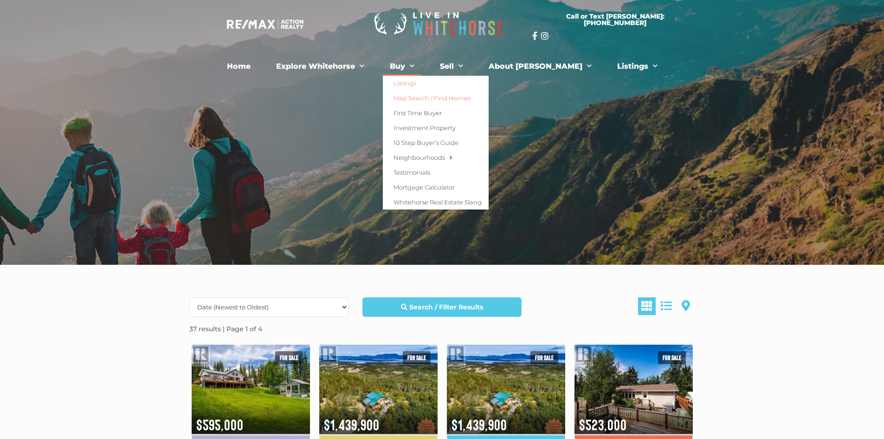
click at [457, 99] on link "Map Search / Find Homes" at bounding box center [436, 97] width 106 height 15
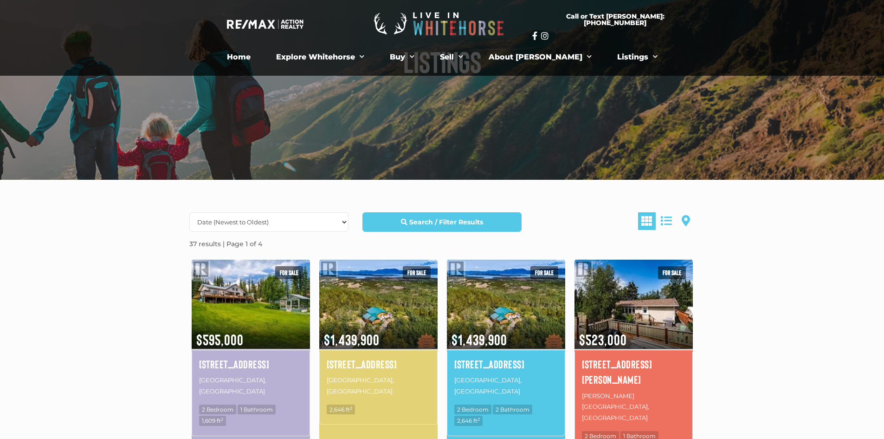
scroll to position [186, 0]
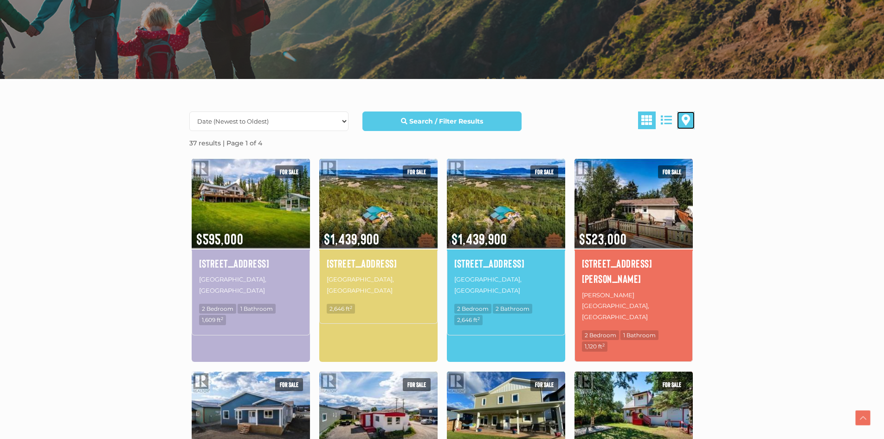
click at [684, 118] on span at bounding box center [686, 119] width 8 height 11
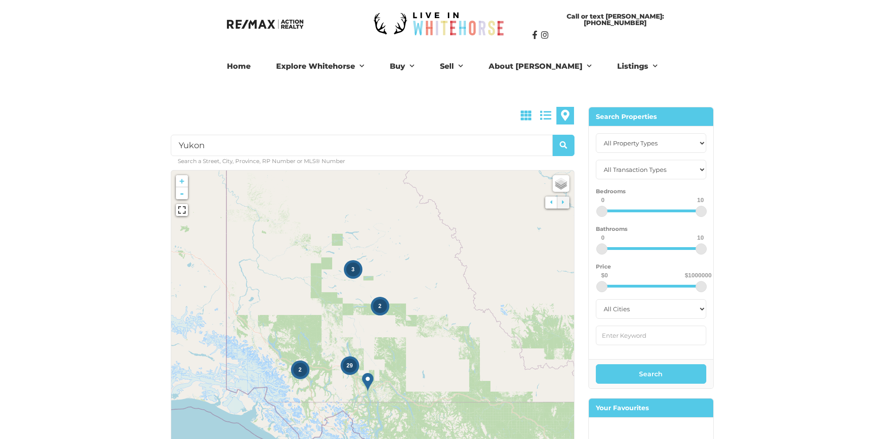
click at [354, 273] on div "3" at bounding box center [353, 269] width 14 height 14
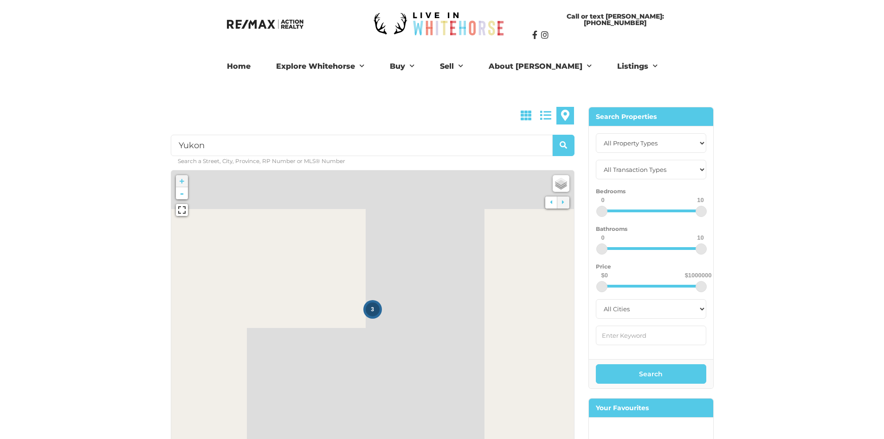
click at [371, 304] on div "3" at bounding box center [373, 309] width 14 height 14
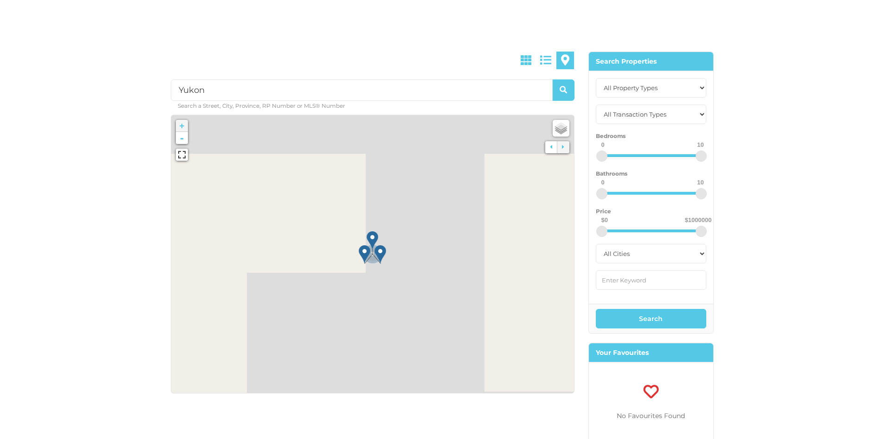
scroll to position [139, 0]
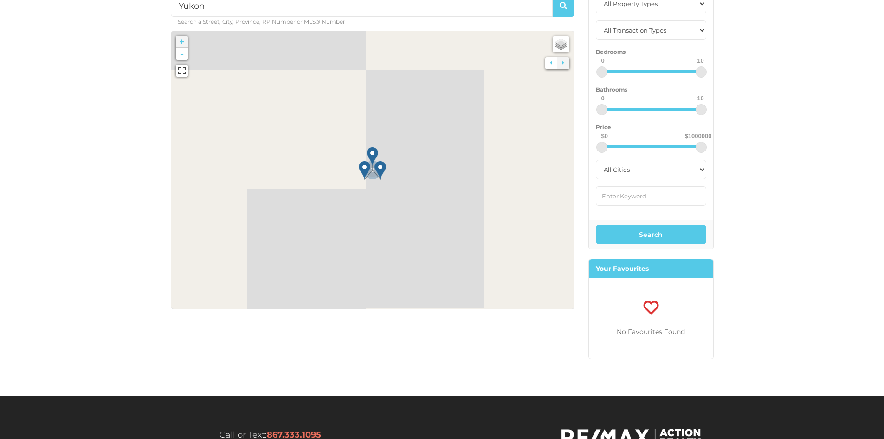
click at [378, 169] on img at bounding box center [381, 170] width 12 height 19
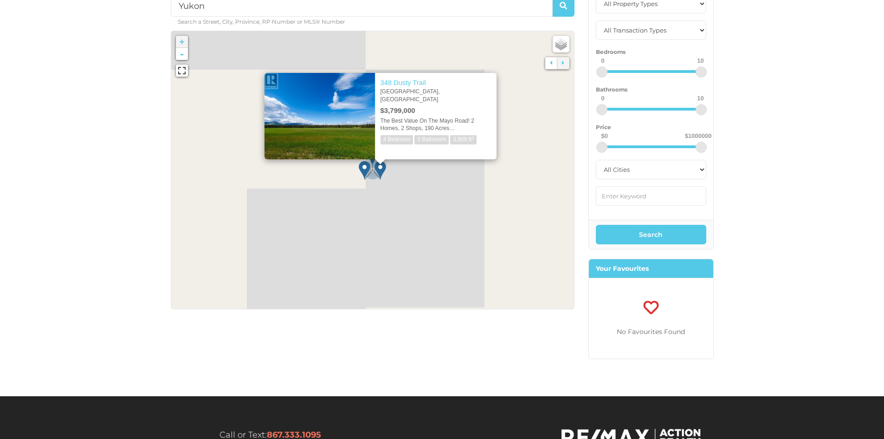
click at [363, 162] on div "× 348 Dusty Trail Whitehorse North, Yukon $3,799,000 The Best Value On The Mayo…" at bounding box center [380, 111] width 269 height 114
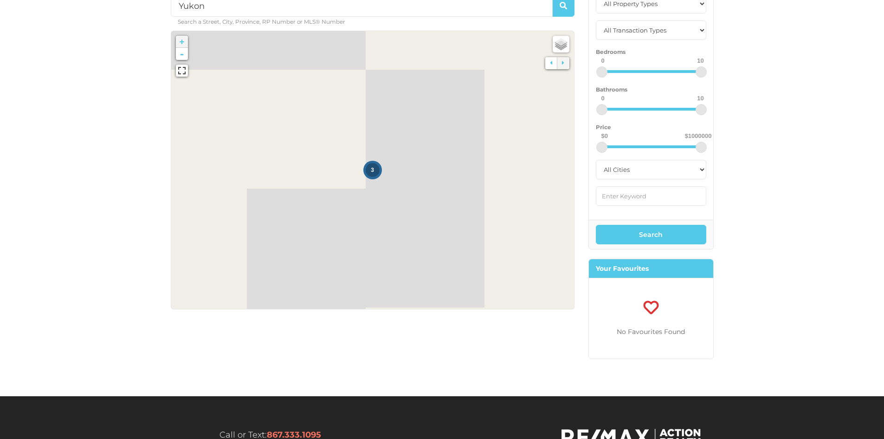
click at [369, 168] on div "3" at bounding box center [373, 170] width 14 height 14
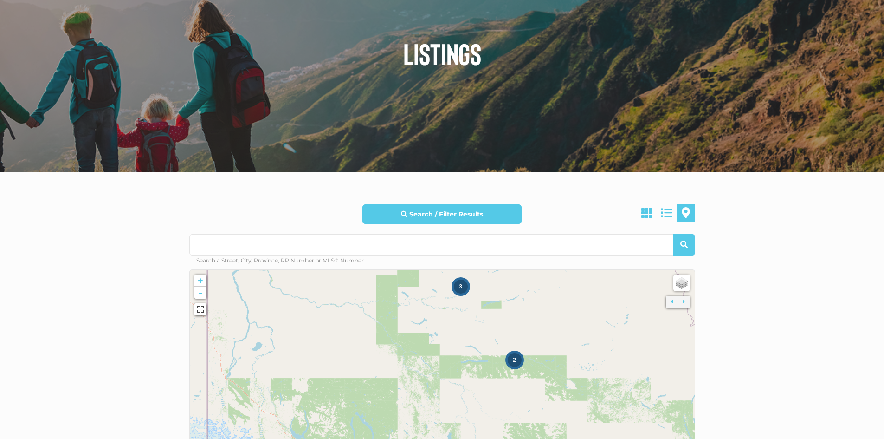
scroll to position [232, 0]
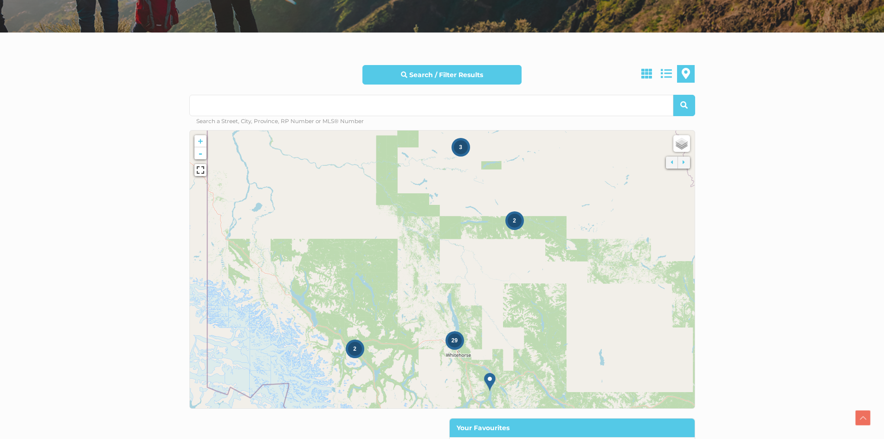
click at [519, 220] on div "2" at bounding box center [515, 220] width 14 height 14
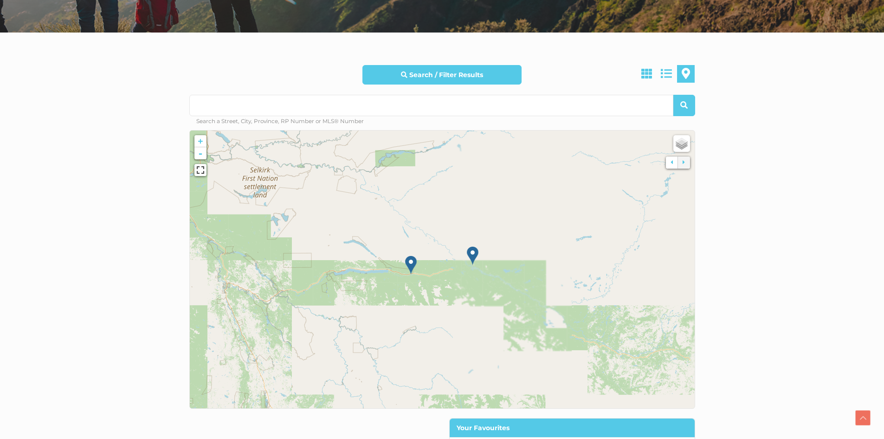
click at [413, 261] on img at bounding box center [411, 264] width 12 height 19
click at [411, 261] on img at bounding box center [411, 264] width 12 height 19
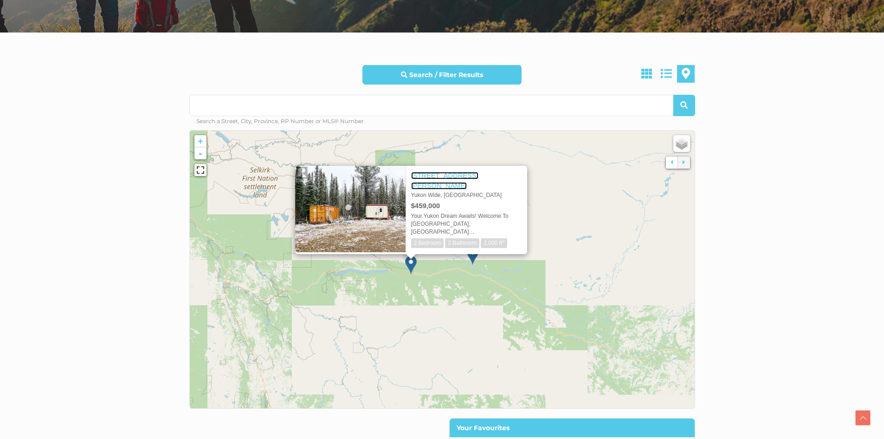
click at [470, 178] on link "28198 Robert Campbell Highway" at bounding box center [444, 181] width 67 height 18
click at [272, 229] on icon at bounding box center [442, 269] width 526 height 289
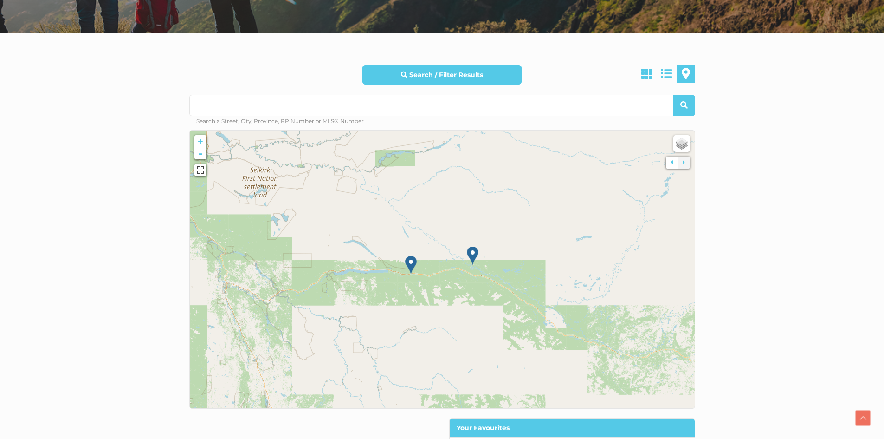
click at [473, 258] on img at bounding box center [473, 255] width 12 height 19
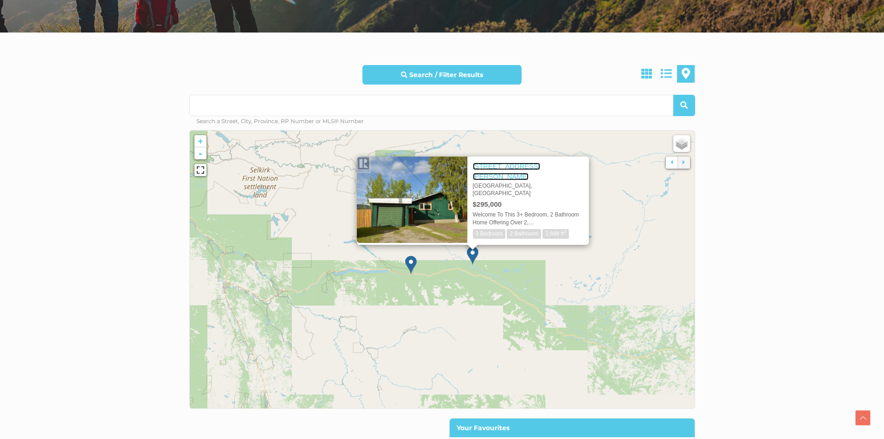
click at [490, 166] on link "[STREET_ADDRESS][PERSON_NAME]" at bounding box center [506, 171] width 67 height 18
click at [226, 247] on icon at bounding box center [442, 269] width 526 height 289
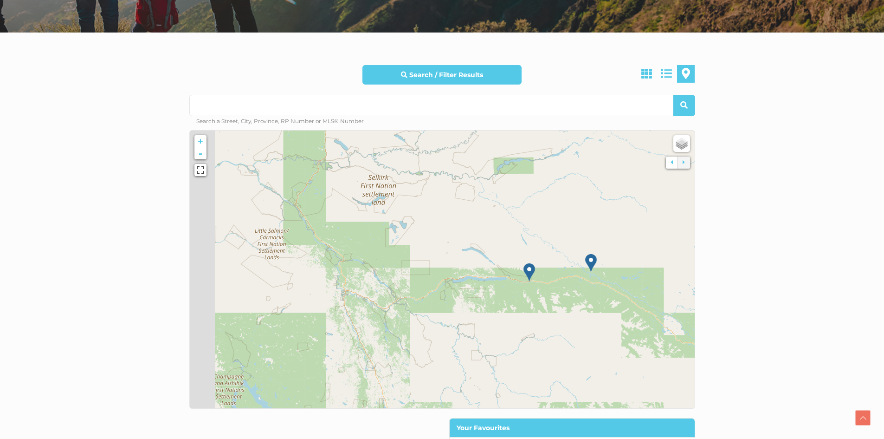
drag, startPoint x: 246, startPoint y: 237, endPoint x: 380, endPoint y: 255, distance: 134.9
click at [380, 255] on icon at bounding box center [560, 276] width 526 height 289
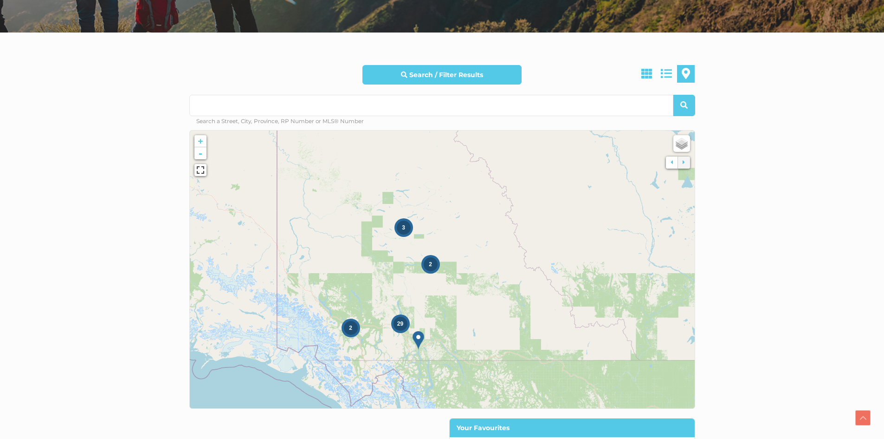
click at [403, 226] on span "3" at bounding box center [403, 227] width 3 height 6
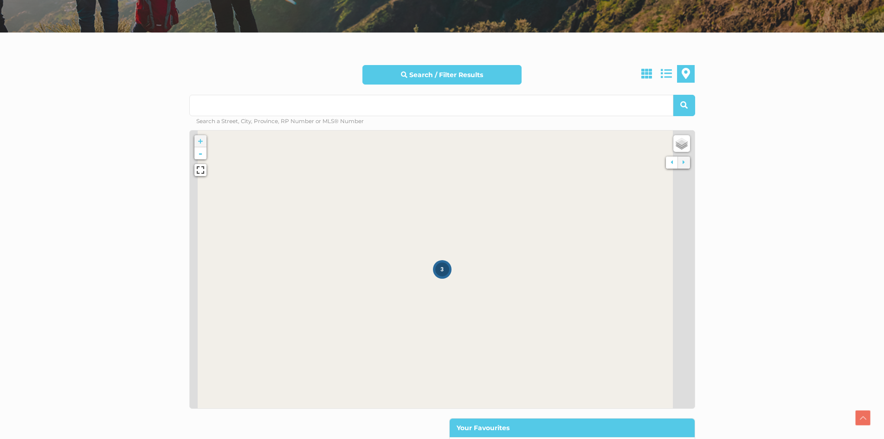
click at [442, 263] on div "3" at bounding box center [442, 269] width 14 height 14
click at [443, 250] on img at bounding box center [442, 255] width 12 height 19
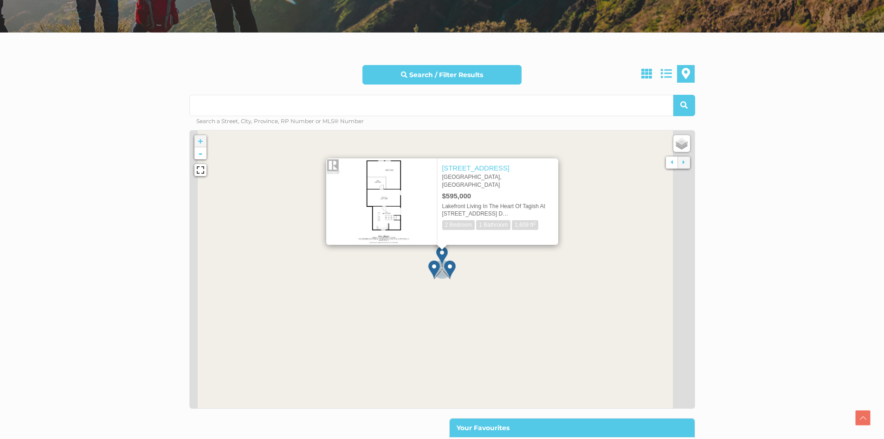
click at [434, 270] on img at bounding box center [434, 269] width 12 height 19
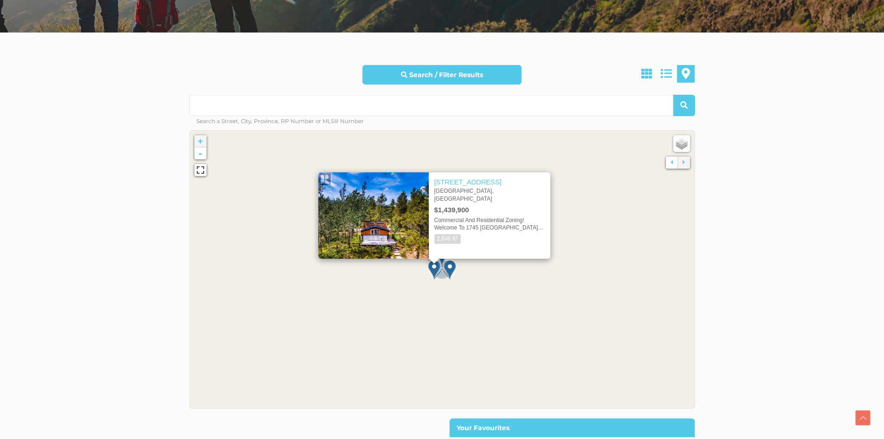
click at [453, 267] on div "× 1745 North Klondike Highway Whitehorse North, Yukon $1,439,900 Commercial And…" at bounding box center [434, 211] width 269 height 114
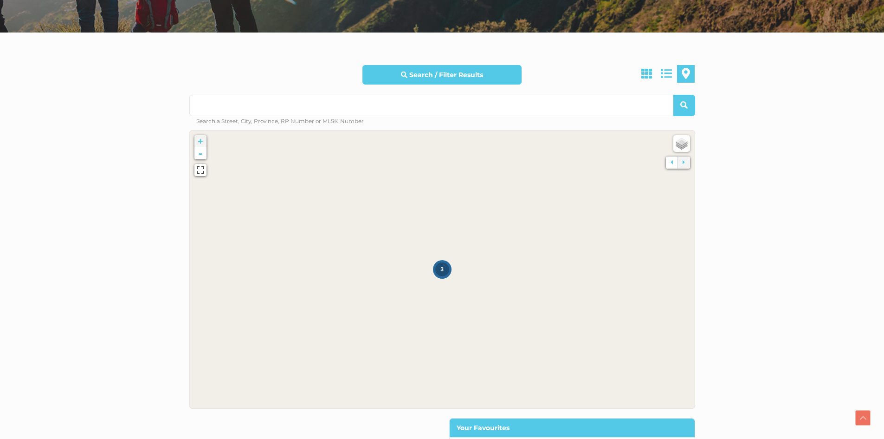
click at [444, 266] on div "3" at bounding box center [442, 269] width 14 height 14
click at [452, 265] on img at bounding box center [450, 269] width 12 height 19
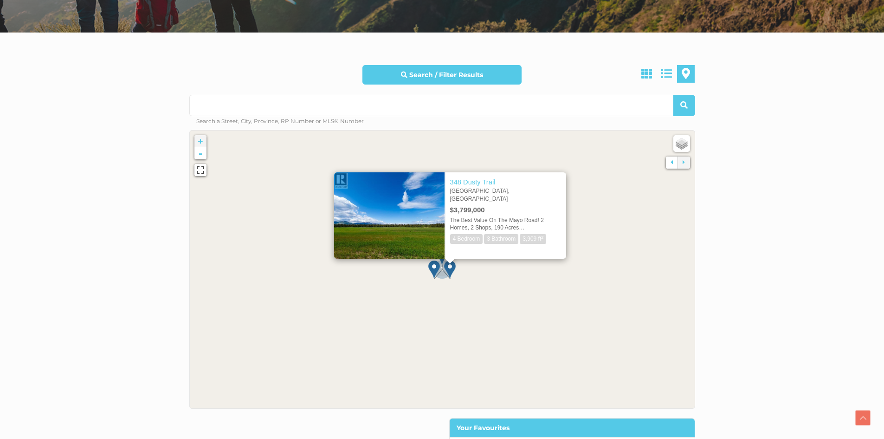
click at [421, 312] on icon at bounding box center [442, 269] width 526 height 289
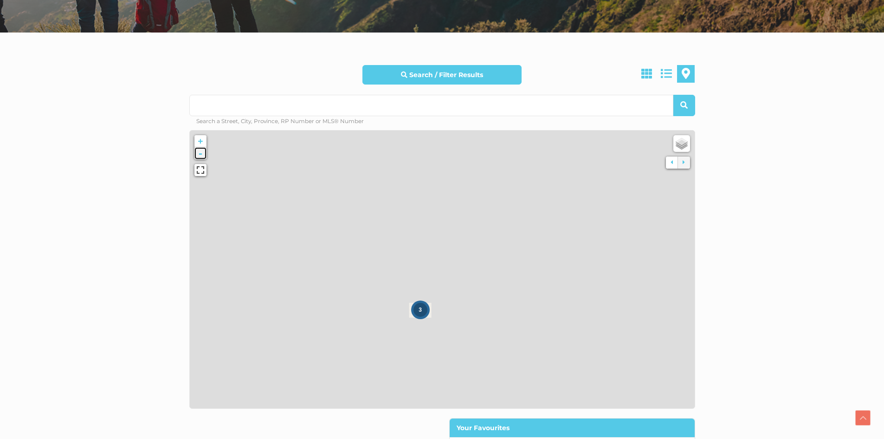
click at [200, 152] on link "-" at bounding box center [200, 153] width 12 height 12
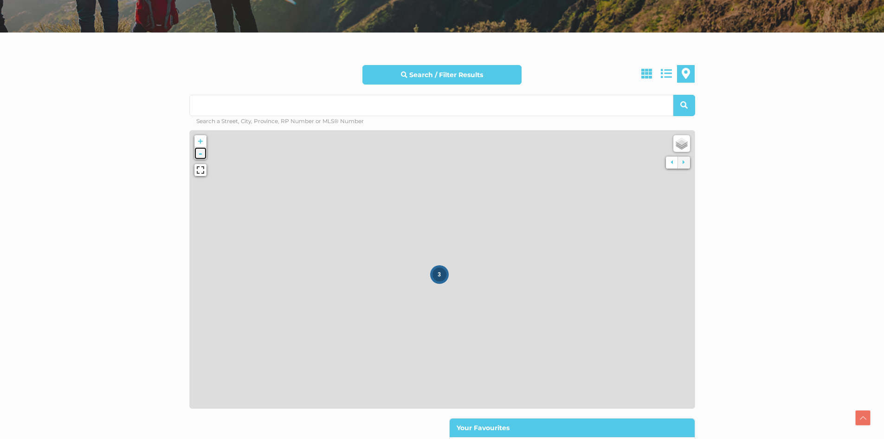
click at [200, 152] on link "-" at bounding box center [200, 153] width 12 height 12
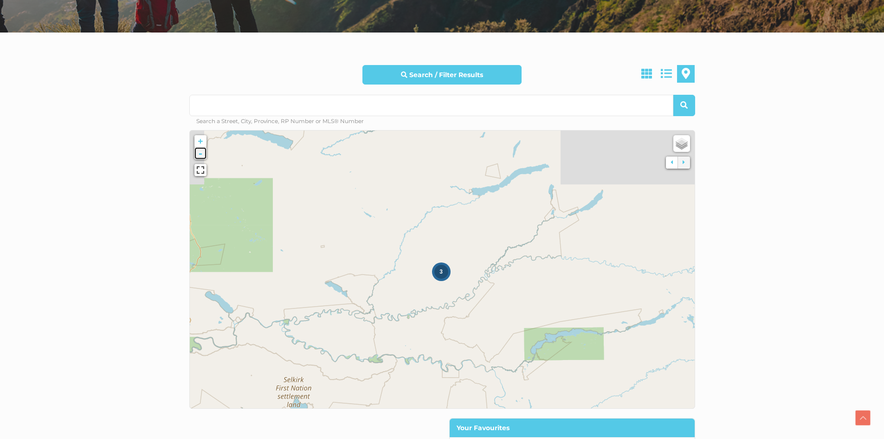
click at [200, 152] on link "-" at bounding box center [200, 153] width 12 height 12
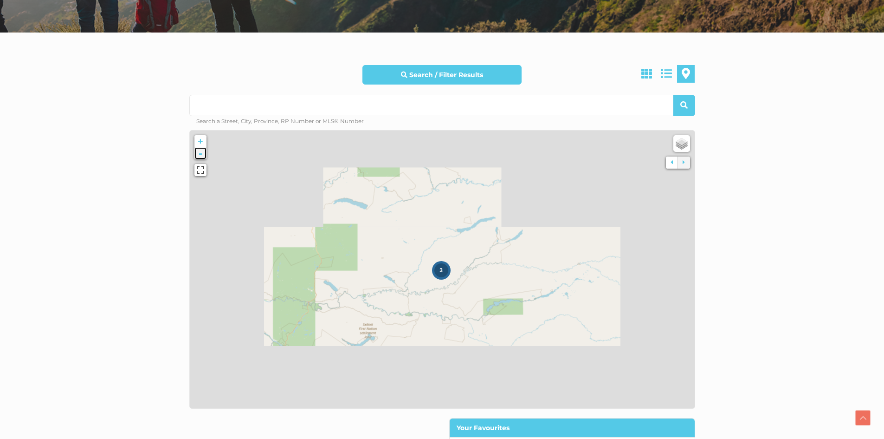
click at [200, 152] on link "-" at bounding box center [200, 153] width 12 height 12
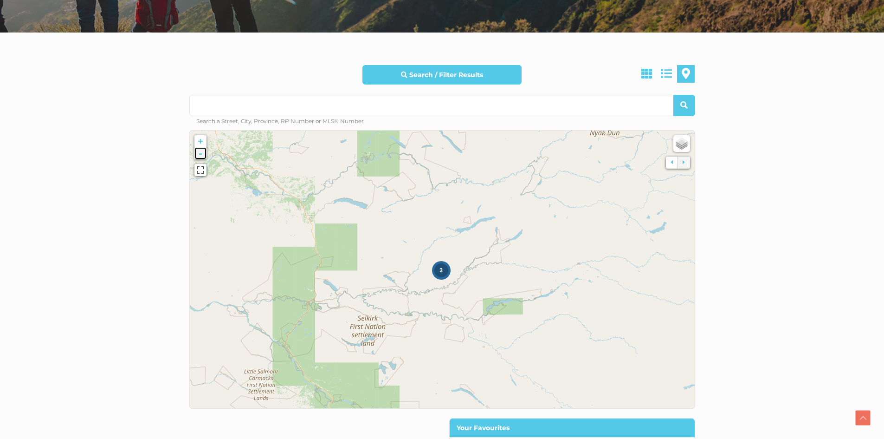
click at [200, 152] on link "-" at bounding box center [200, 153] width 12 height 12
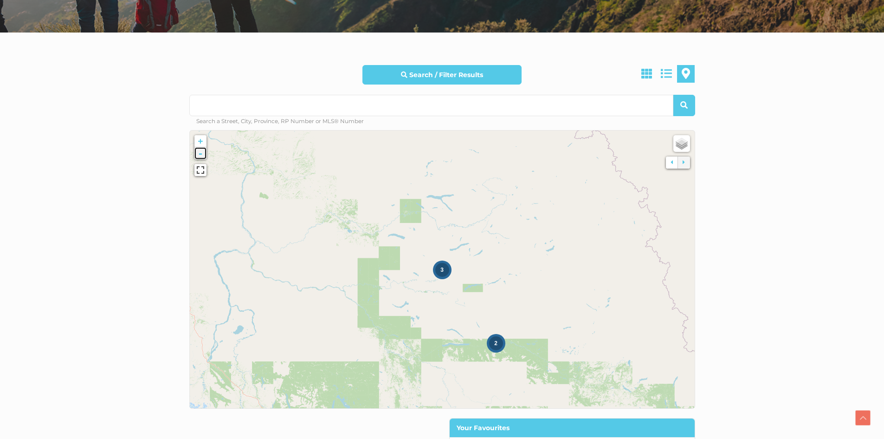
click at [200, 152] on link "-" at bounding box center [200, 153] width 12 height 12
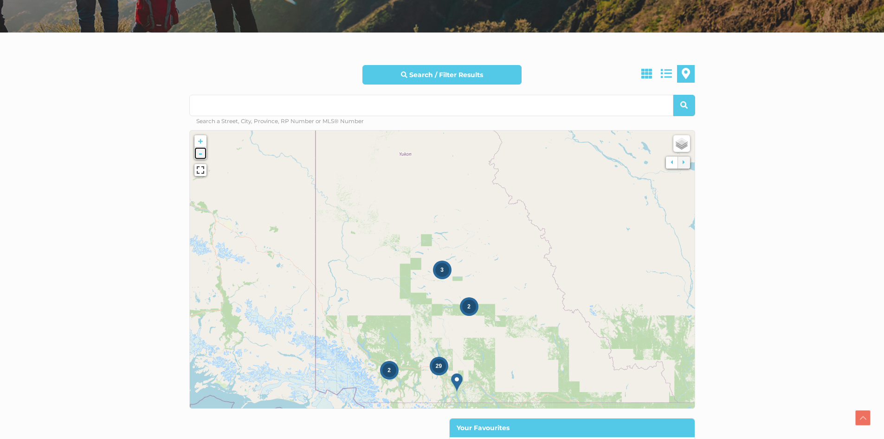
click at [200, 152] on link "-" at bounding box center [200, 153] width 12 height 12
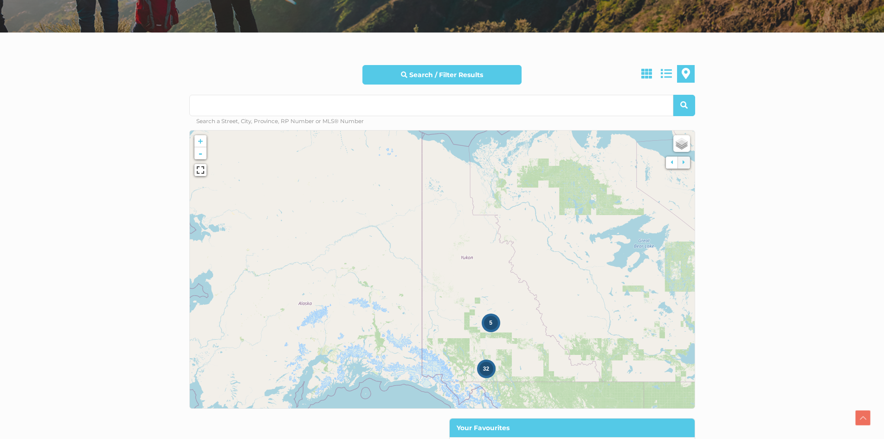
drag, startPoint x: 366, startPoint y: 277, endPoint x: 411, endPoint y: 322, distance: 63.3
click at [411, 322] on icon at bounding box center [485, 314] width 526 height 289
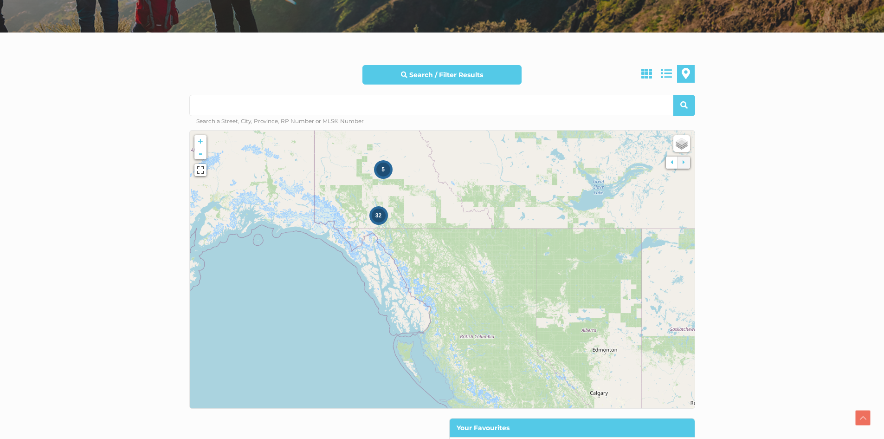
drag, startPoint x: 407, startPoint y: 319, endPoint x: 299, endPoint y: 165, distance: 188.2
click at [299, 165] on icon at bounding box center [334, 116] width 526 height 289
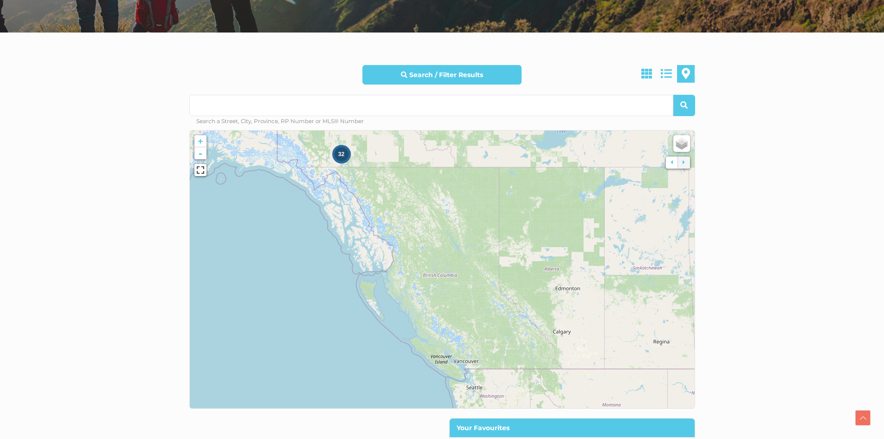
drag, startPoint x: 398, startPoint y: 276, endPoint x: 361, endPoint y: 213, distance: 73.2
click at [361, 213] on icon at bounding box center [405, 208] width 526 height 289
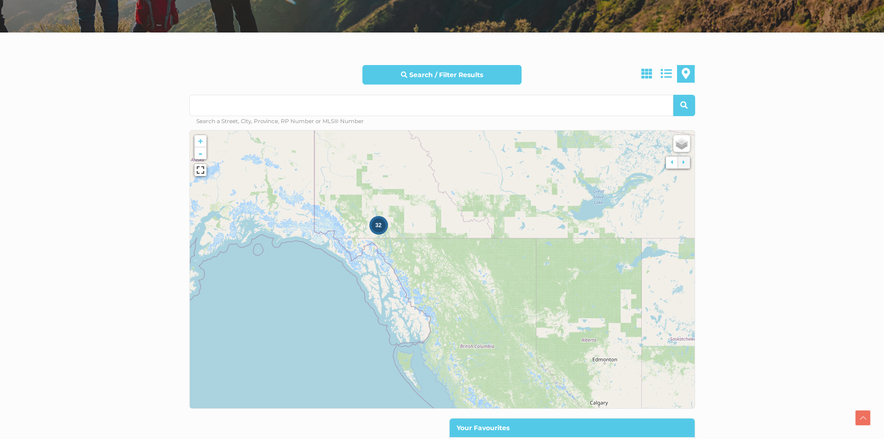
drag, startPoint x: 345, startPoint y: 195, endPoint x: 382, endPoint y: 267, distance: 81.0
click at [382, 267] on icon at bounding box center [479, 340] width 526 height 289
drag, startPoint x: 340, startPoint y: 223, endPoint x: 362, endPoint y: 251, distance: 35.3
click at [362, 251] on icon at bounding box center [442, 269] width 526 height 289
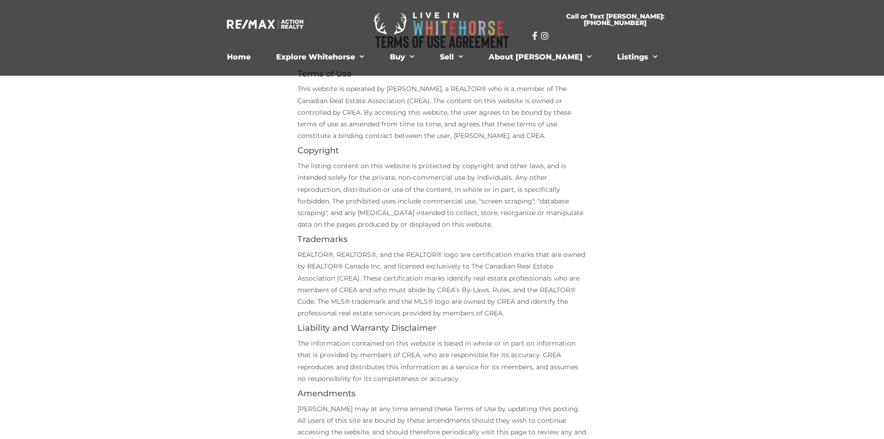
scroll to position [261, 0]
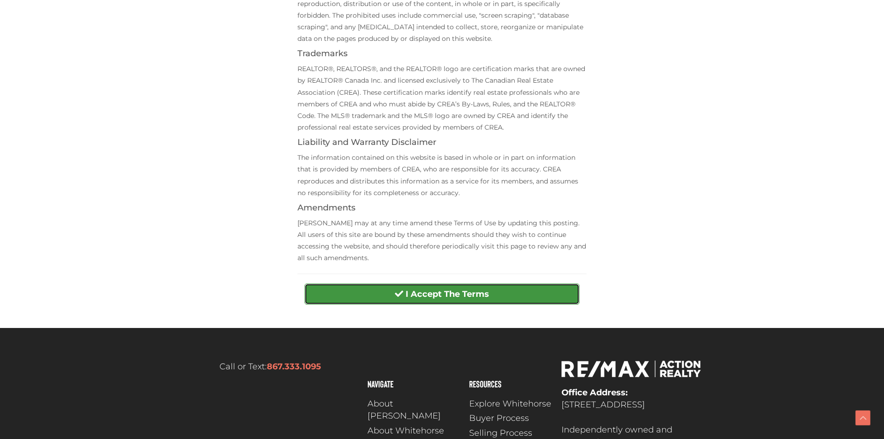
click at [441, 294] on strong "I Accept The Terms" at bounding box center [448, 294] width 84 height 10
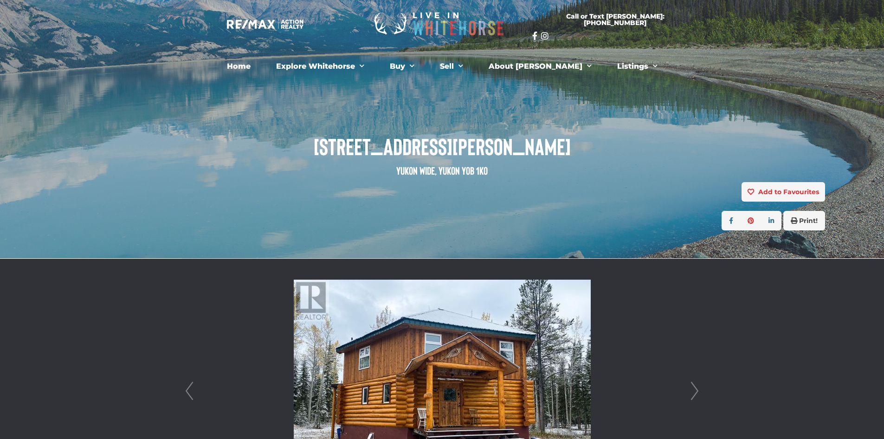
scroll to position [186, 0]
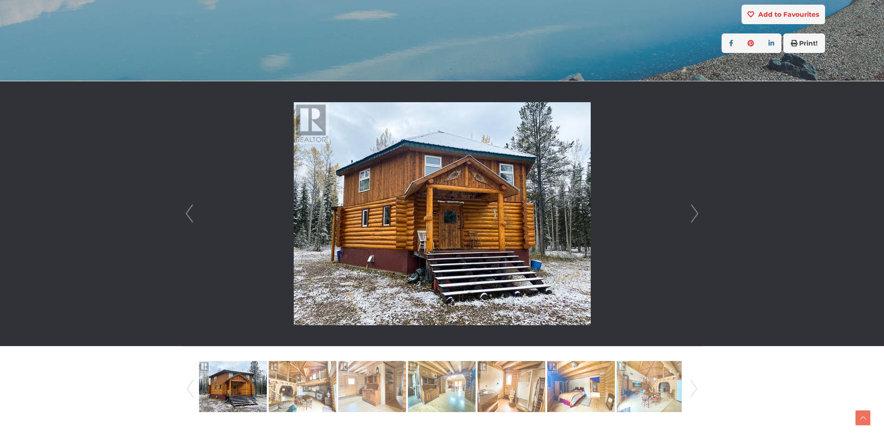
click at [694, 212] on link "Next" at bounding box center [695, 213] width 14 height 265
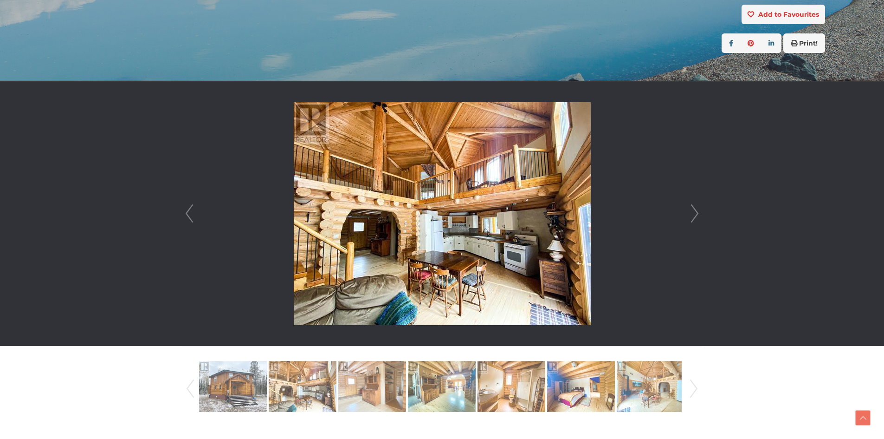
click at [694, 212] on link "Next" at bounding box center [695, 213] width 14 height 265
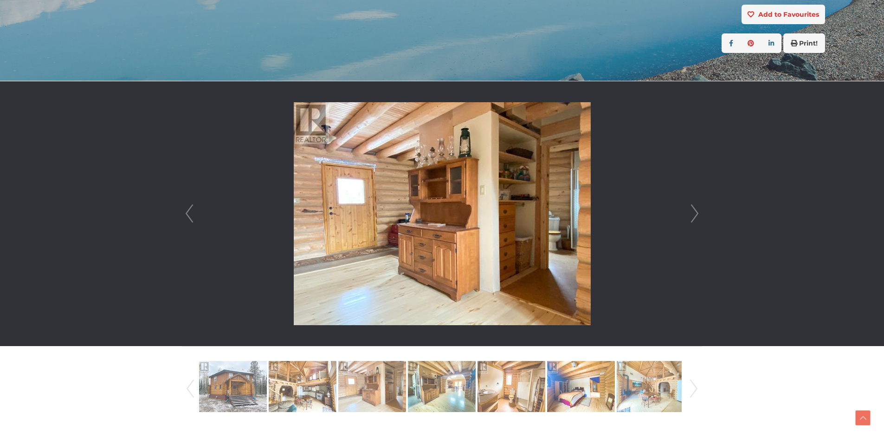
click at [694, 212] on link "Next" at bounding box center [695, 213] width 14 height 265
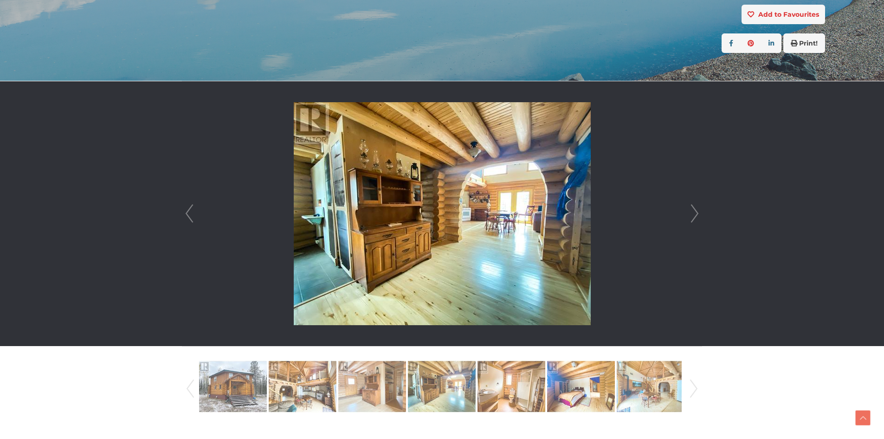
click at [694, 212] on link "Next" at bounding box center [695, 213] width 14 height 265
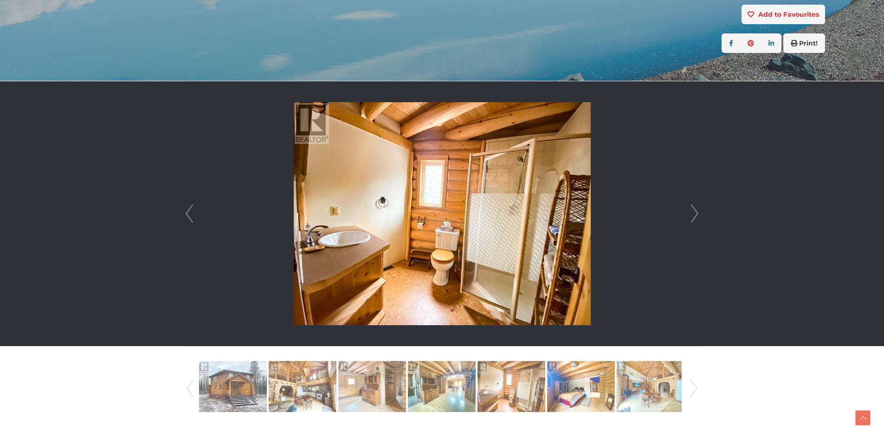
click at [694, 212] on link "Next" at bounding box center [695, 213] width 14 height 265
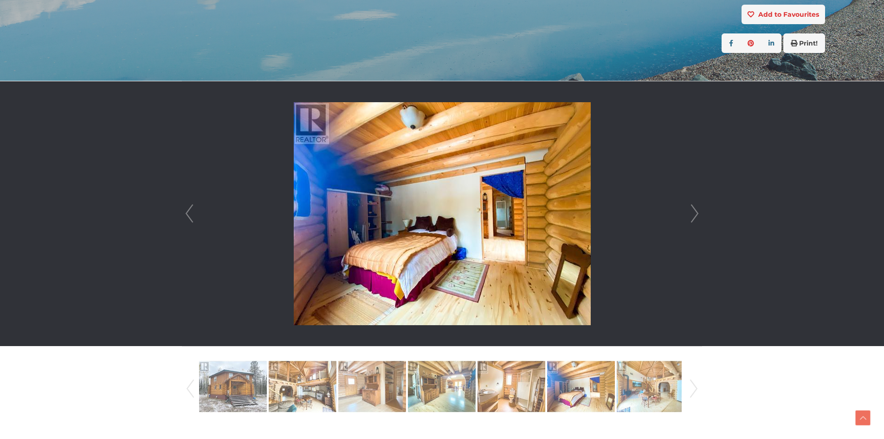
click at [694, 212] on link "Next" at bounding box center [695, 213] width 14 height 265
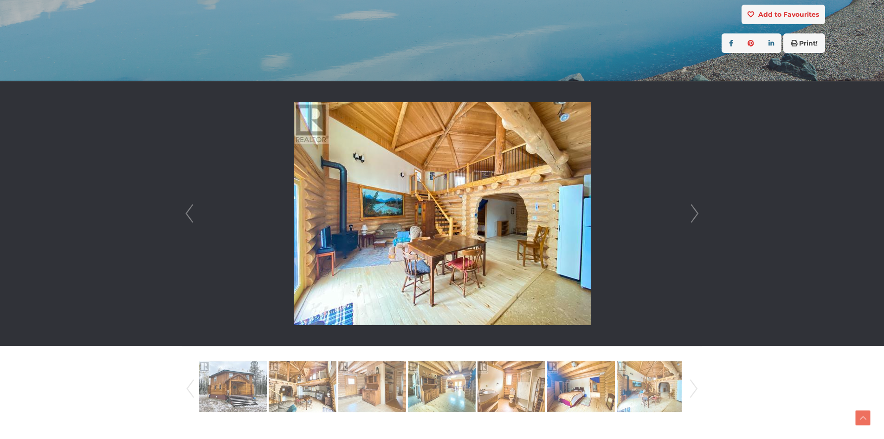
click at [694, 212] on link "Next" at bounding box center [695, 213] width 14 height 265
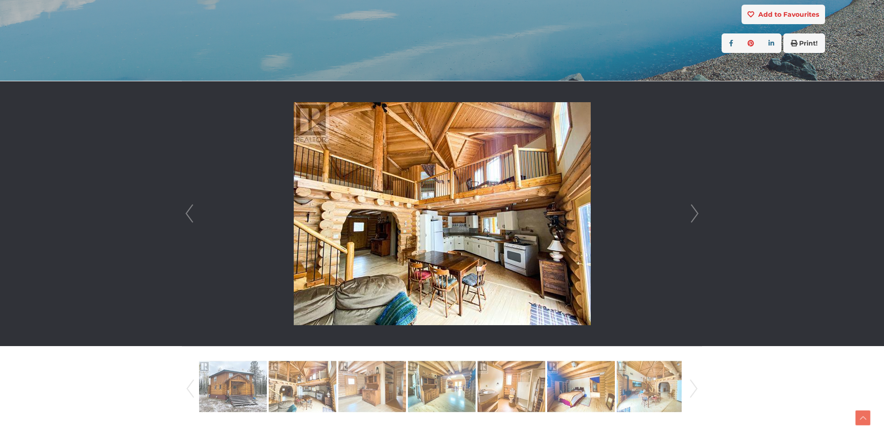
click at [694, 212] on link "Next" at bounding box center [695, 213] width 14 height 265
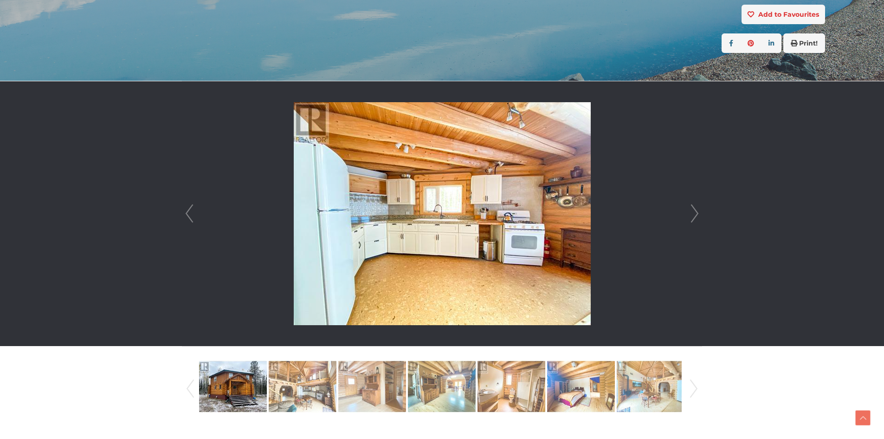
click at [694, 212] on link "Next" at bounding box center [695, 213] width 14 height 265
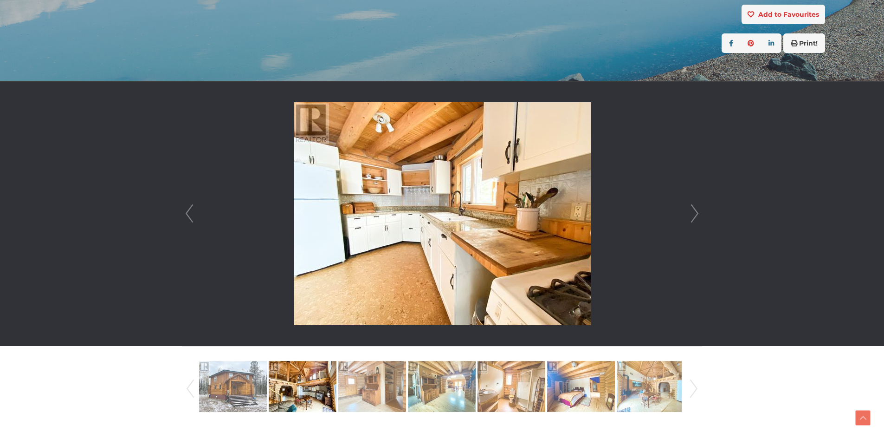
click at [694, 212] on link "Next" at bounding box center [695, 213] width 14 height 265
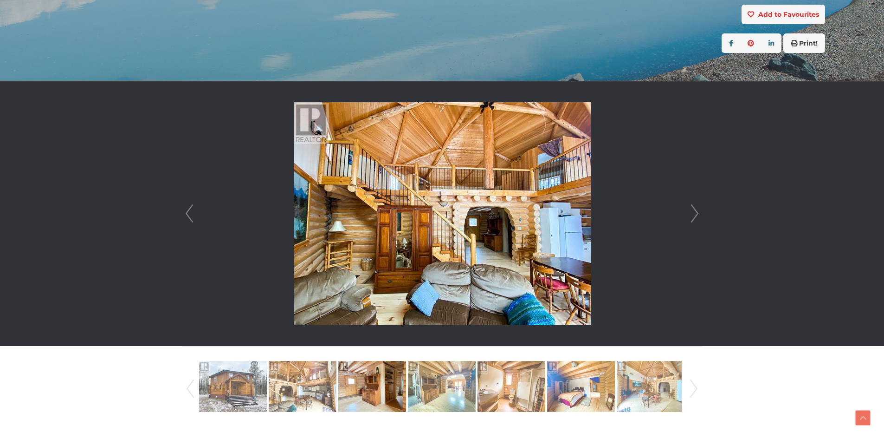
click at [694, 212] on link "Next" at bounding box center [695, 213] width 14 height 265
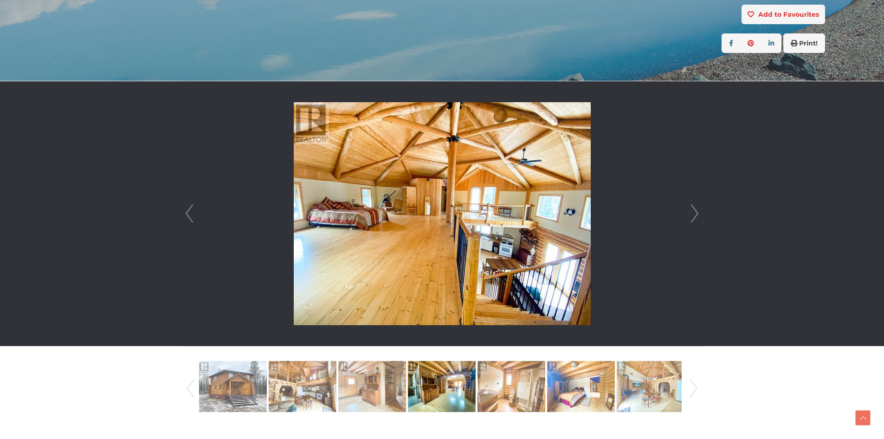
click at [694, 212] on link "Next" at bounding box center [695, 213] width 14 height 265
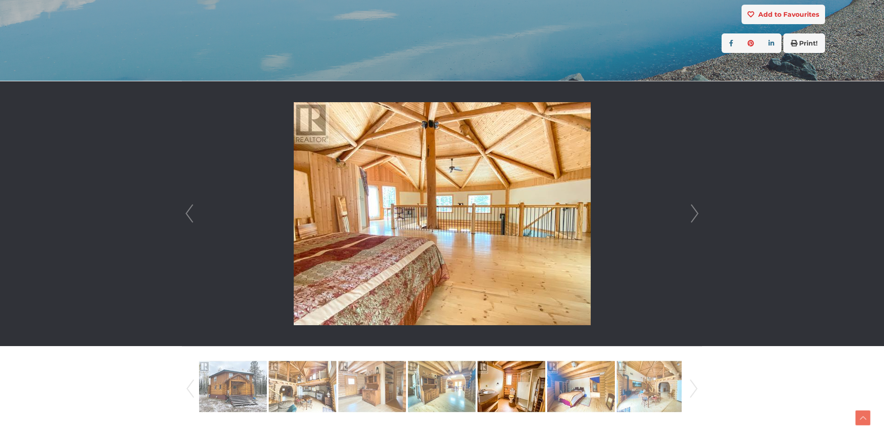
click at [694, 212] on link "Next" at bounding box center [695, 213] width 14 height 265
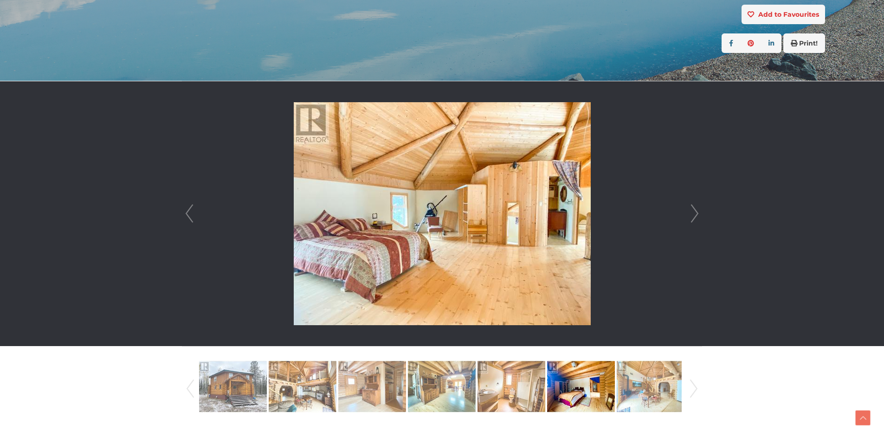
click at [694, 212] on link "Next" at bounding box center [695, 213] width 14 height 265
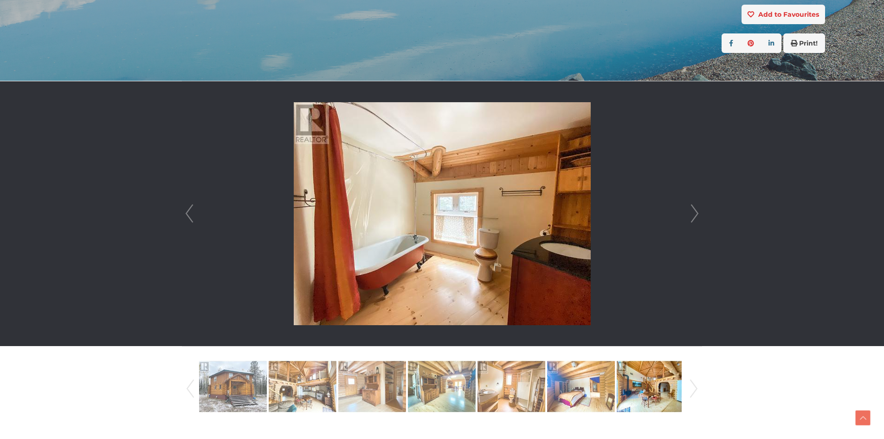
click at [694, 212] on link "Next" at bounding box center [695, 213] width 14 height 265
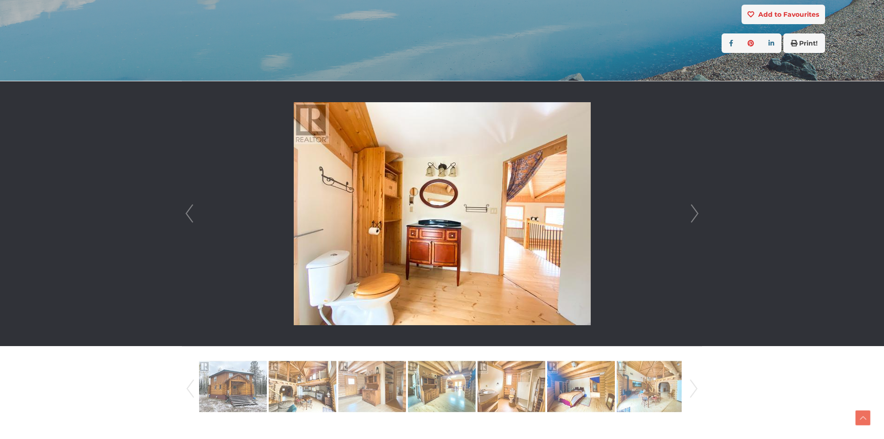
click at [694, 212] on link "Next" at bounding box center [695, 213] width 14 height 265
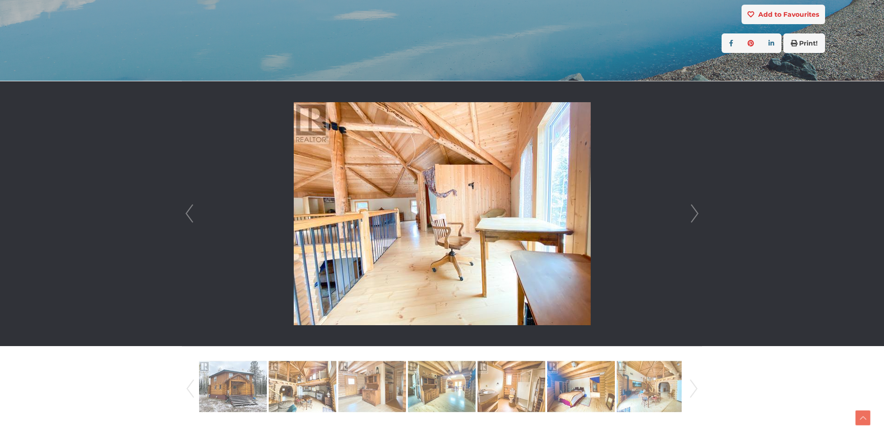
click at [694, 212] on link "Next" at bounding box center [695, 213] width 14 height 265
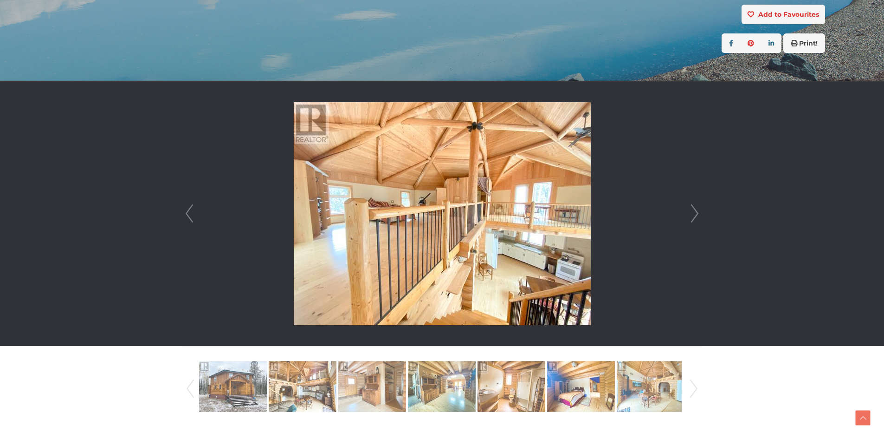
click at [694, 212] on link "Next" at bounding box center [695, 213] width 14 height 265
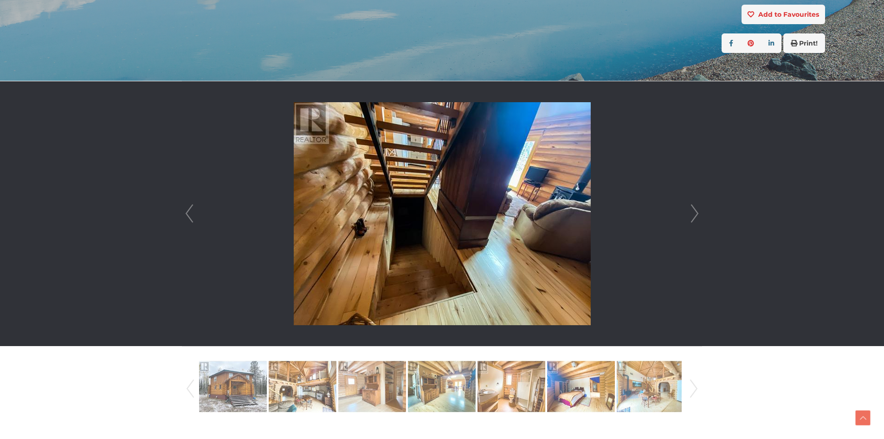
click at [694, 212] on link "Next" at bounding box center [695, 213] width 14 height 265
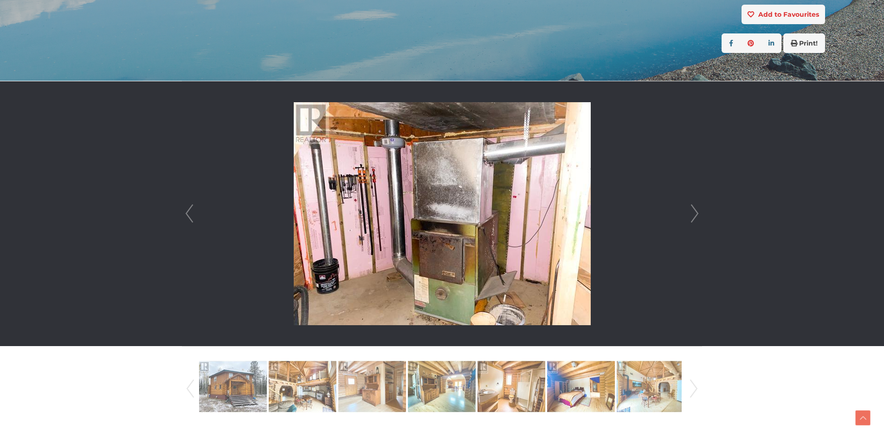
click at [694, 212] on link "Next" at bounding box center [695, 213] width 14 height 265
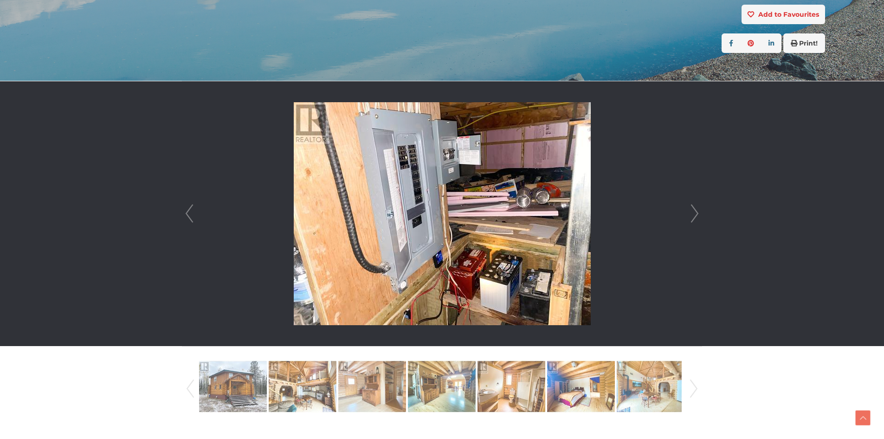
click at [694, 212] on link "Next" at bounding box center [695, 213] width 14 height 265
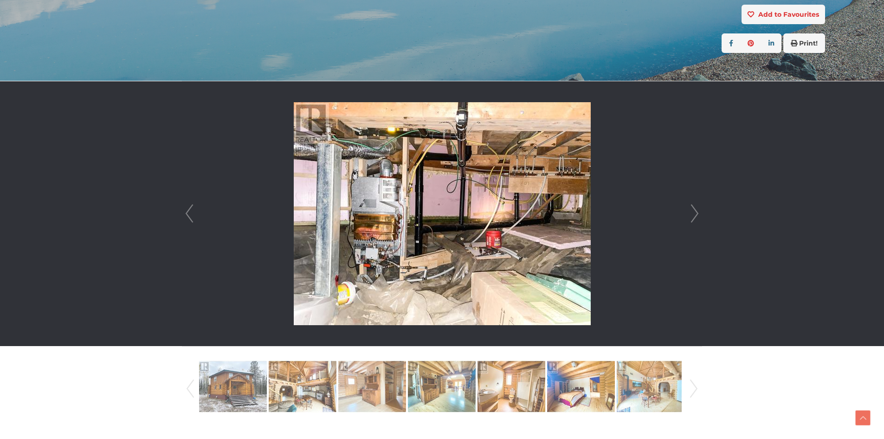
click at [694, 212] on link "Next" at bounding box center [695, 213] width 14 height 265
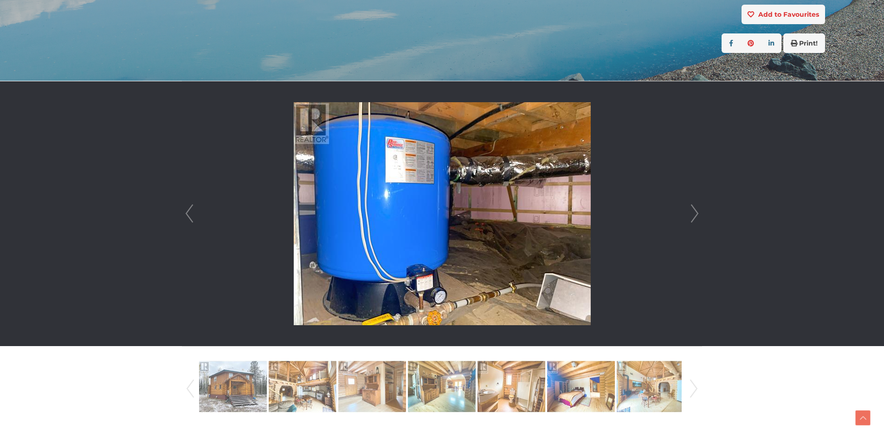
click at [694, 212] on link "Next" at bounding box center [695, 213] width 14 height 265
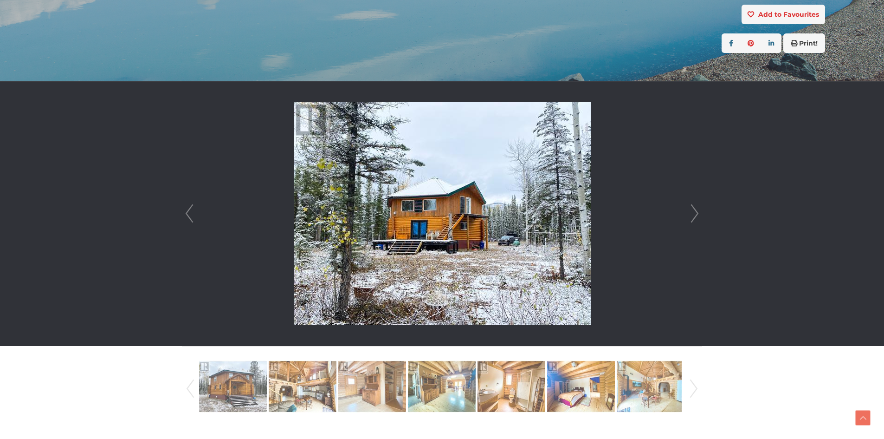
click at [694, 212] on link "Next" at bounding box center [695, 213] width 14 height 265
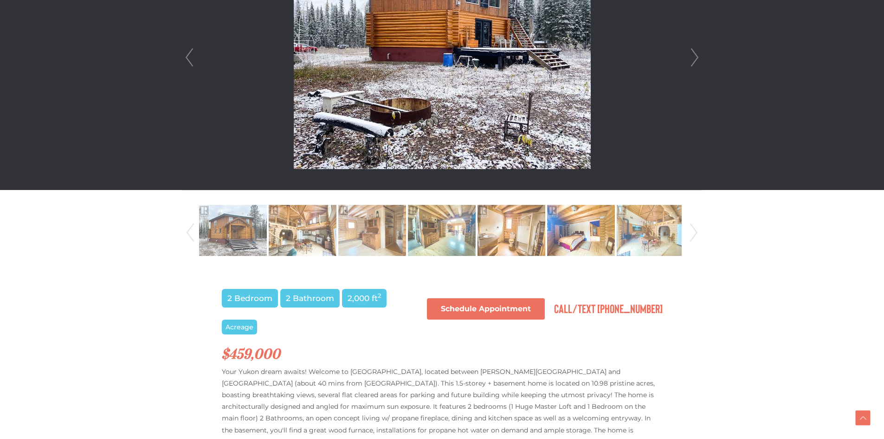
scroll to position [232, 0]
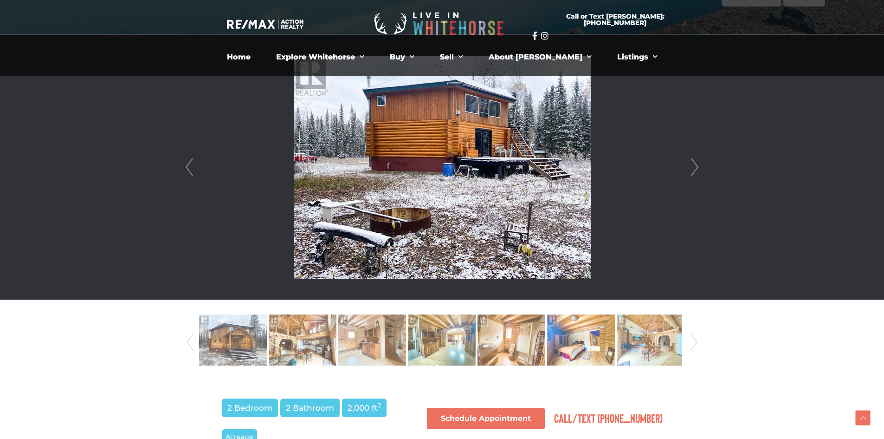
click at [698, 161] on link "Next" at bounding box center [695, 167] width 14 height 265
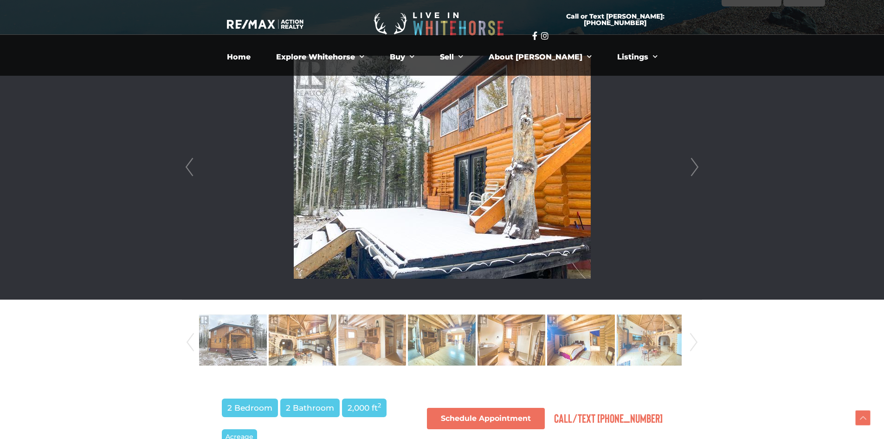
click at [698, 161] on link "Next" at bounding box center [695, 167] width 14 height 265
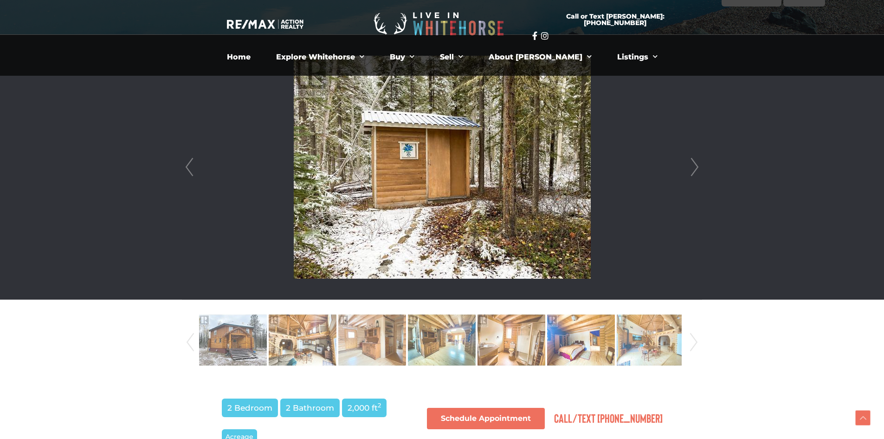
click at [698, 161] on link "Next" at bounding box center [695, 167] width 14 height 265
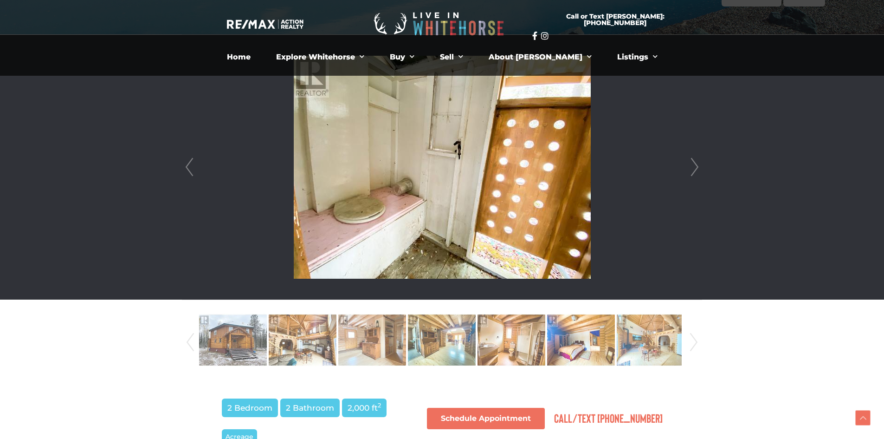
click at [698, 161] on link "Next" at bounding box center [695, 167] width 14 height 265
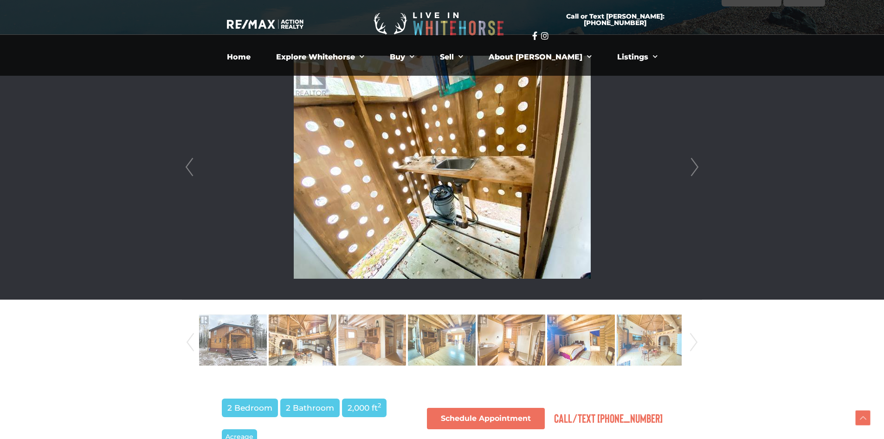
click at [698, 161] on link "Next" at bounding box center [695, 167] width 14 height 265
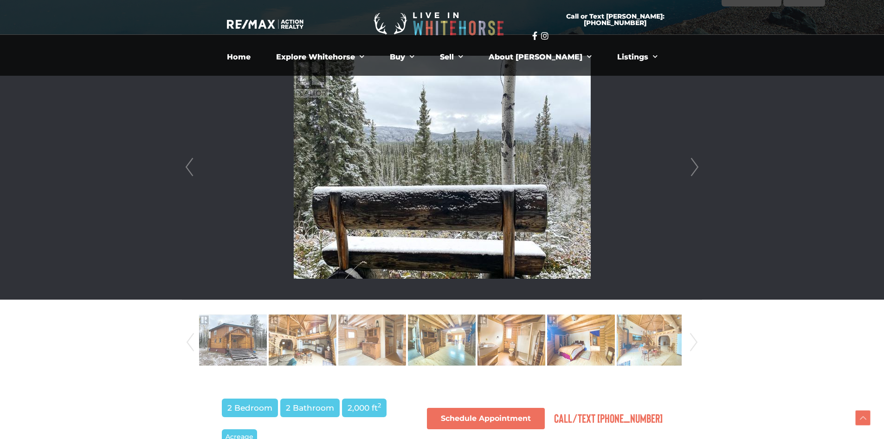
click at [698, 161] on link "Next" at bounding box center [695, 167] width 14 height 265
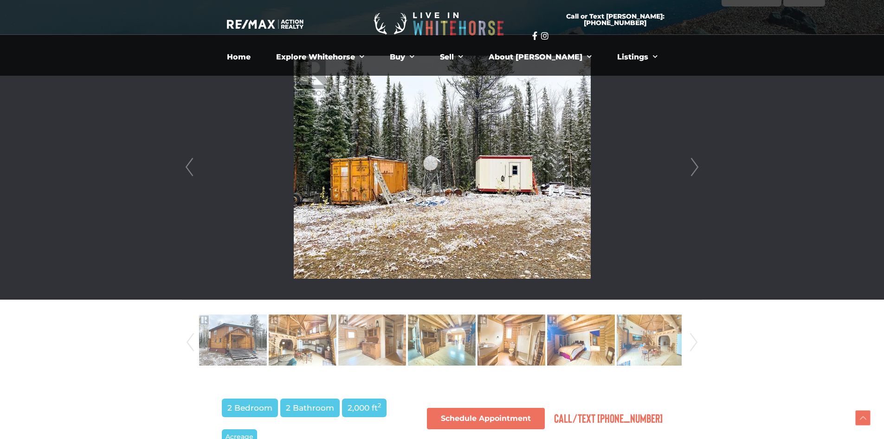
click at [698, 161] on link "Next" at bounding box center [695, 167] width 14 height 265
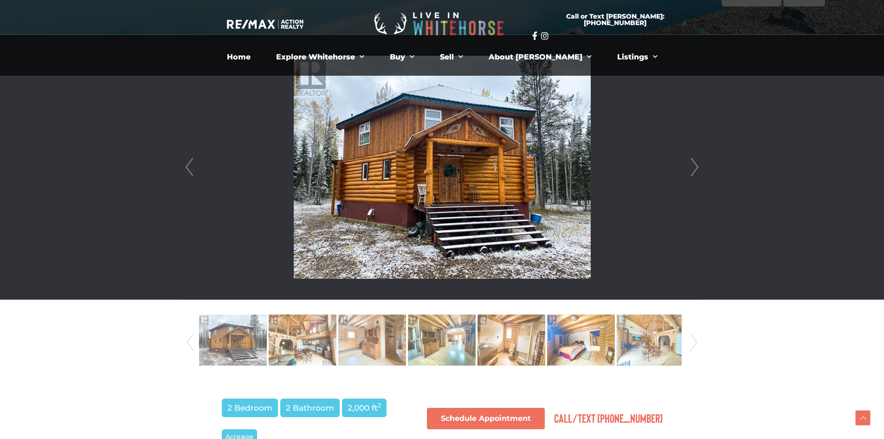
click at [698, 161] on link "Next" at bounding box center [695, 167] width 14 height 265
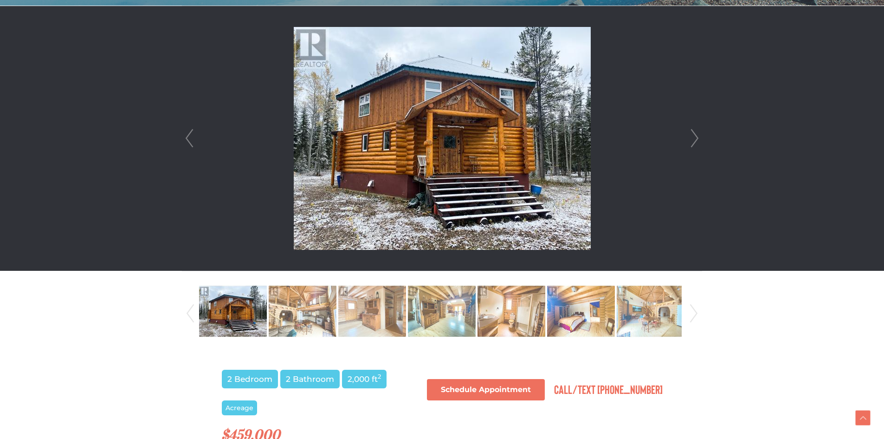
scroll to position [122, 0]
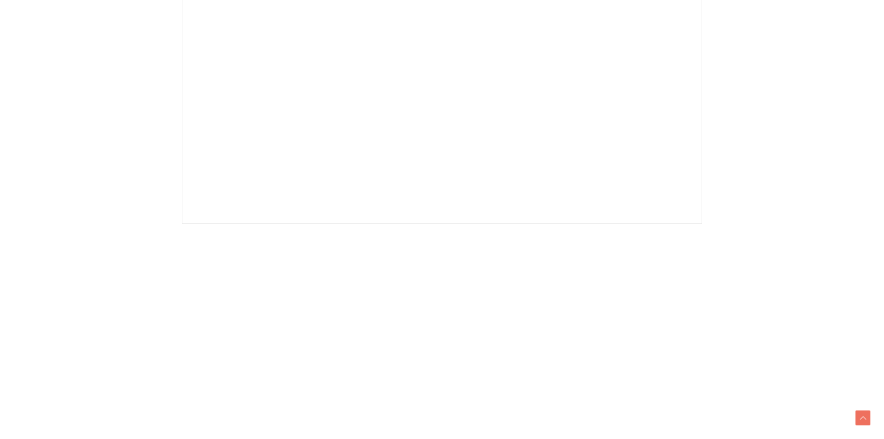
scroll to position [278, 0]
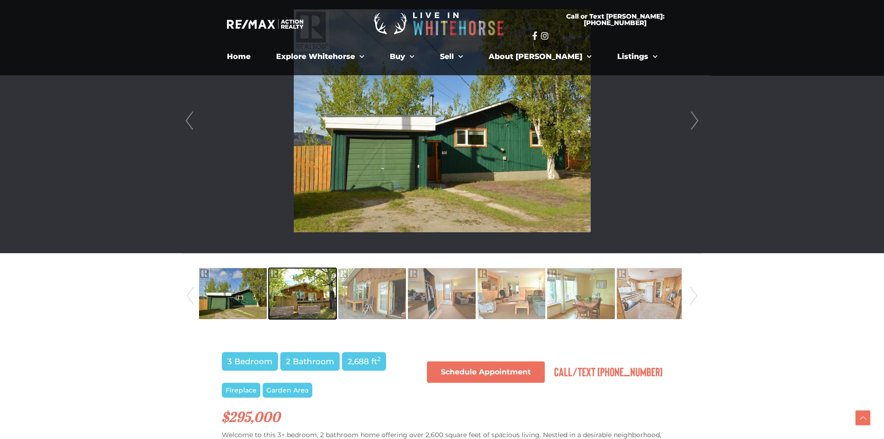
click at [304, 277] on img at bounding box center [303, 293] width 68 height 53
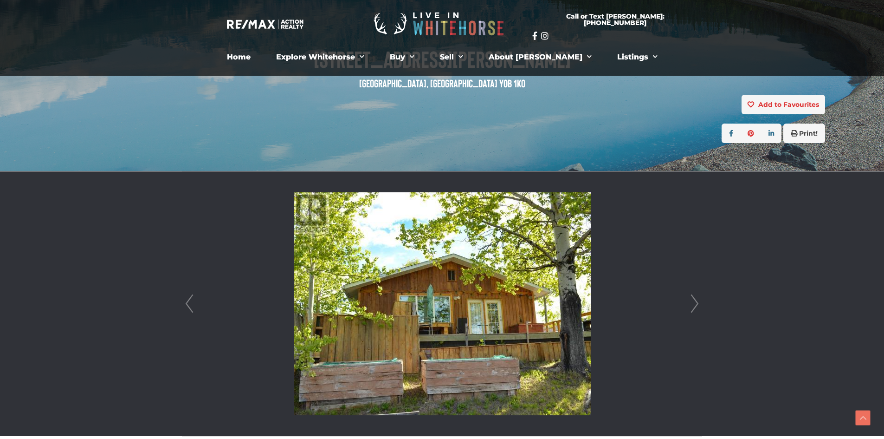
scroll to position [93, 0]
